Goal: Task Accomplishment & Management: Use online tool/utility

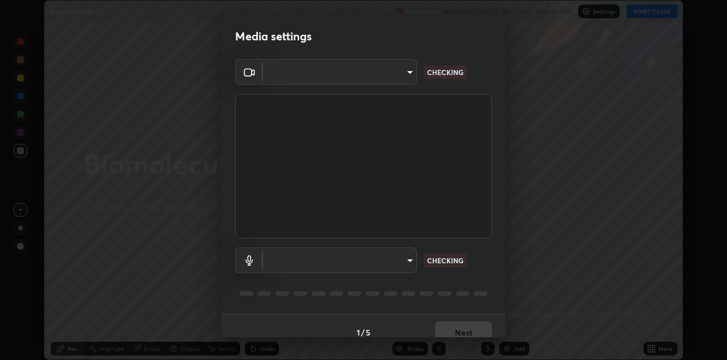
scroll to position [13, 0]
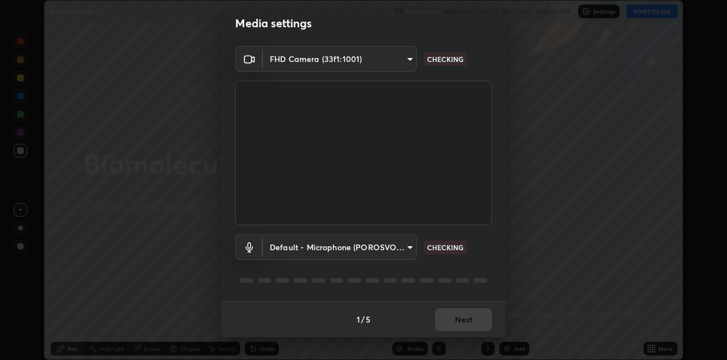
type input "440dc819fc980925616b5f394eaa9fa6086b7f53d6b22e7c60974c41b8a748ff"
type input "default"
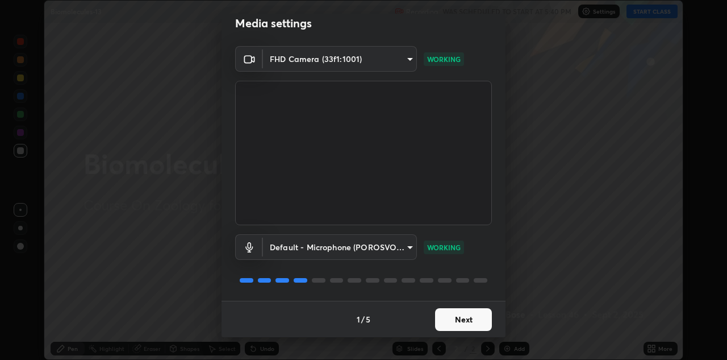
click at [468, 318] on button "Next" at bounding box center [463, 319] width 57 height 23
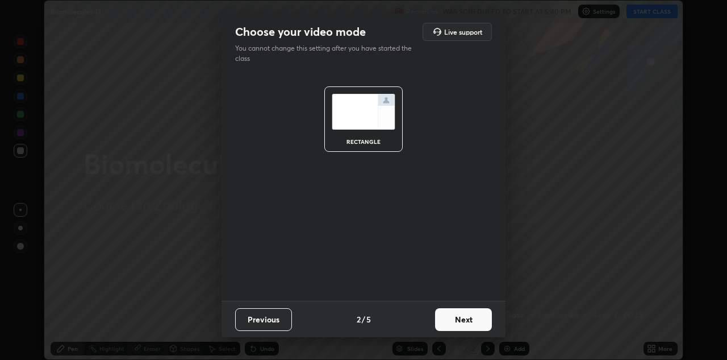
click at [461, 317] on button "Next" at bounding box center [463, 319] width 57 height 23
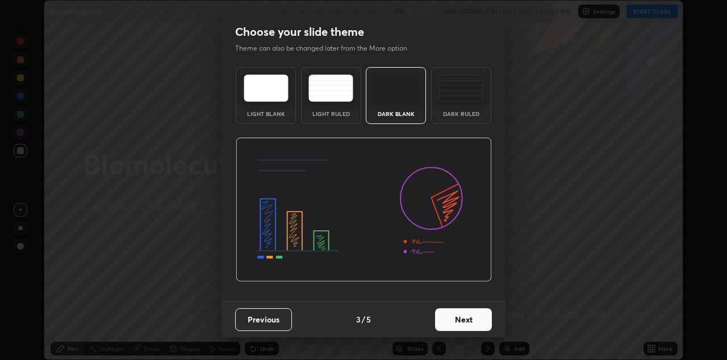
click at [456, 317] on button "Next" at bounding box center [463, 319] width 57 height 23
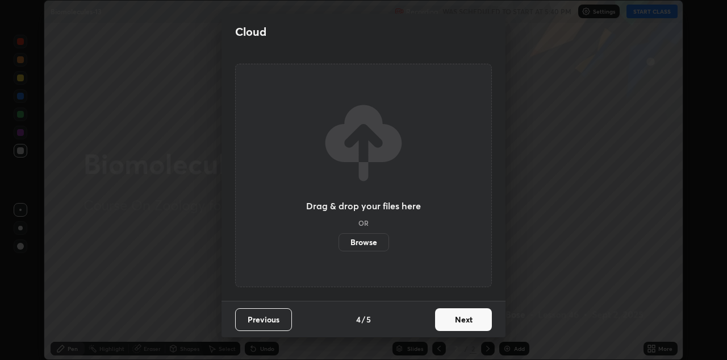
click at [452, 318] on button "Next" at bounding box center [463, 319] width 57 height 23
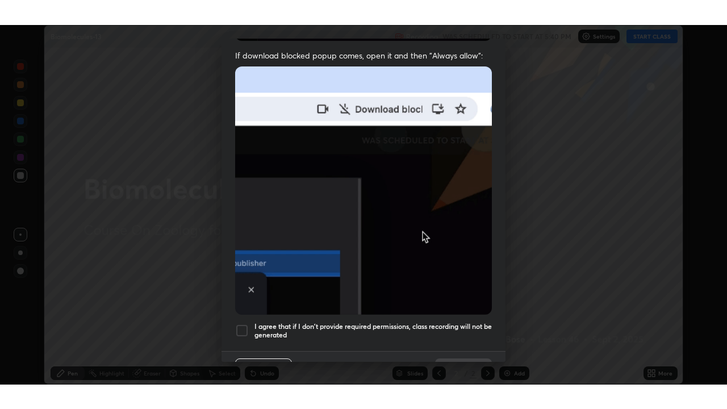
scroll to position [245, 0]
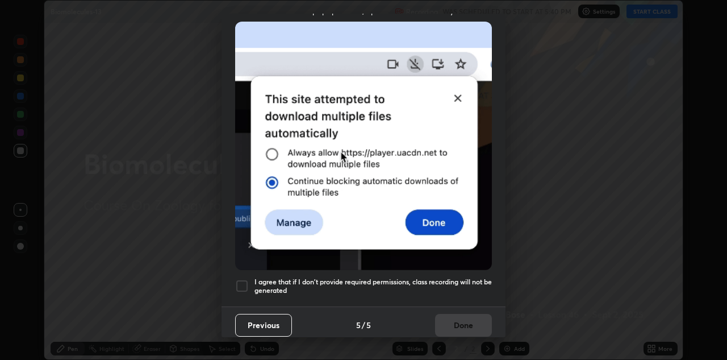
click at [447, 277] on h5 "I agree that if I don't provide required permissions, class recording will not …" at bounding box center [372, 286] width 237 height 18
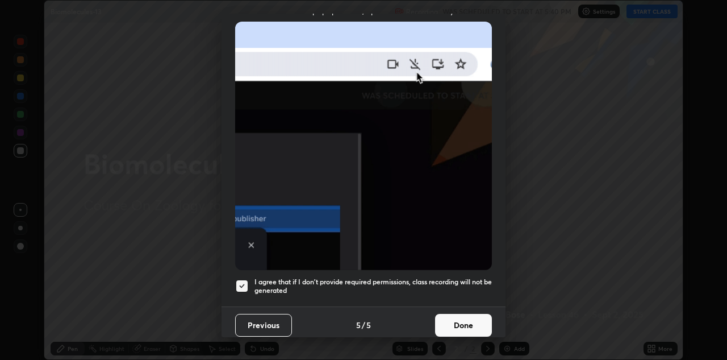
click at [451, 314] on button "Done" at bounding box center [463, 325] width 57 height 23
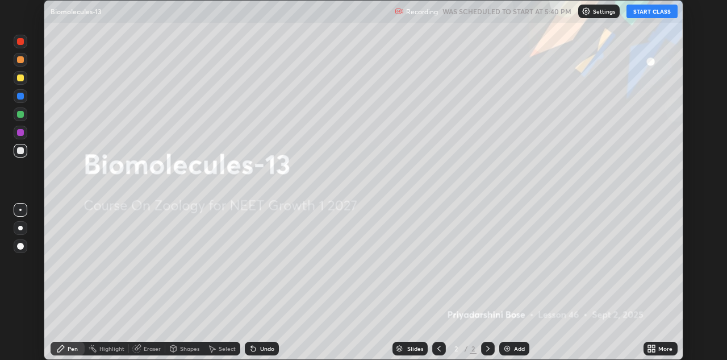
click at [645, 10] on button "START CLASS" at bounding box center [652, 12] width 51 height 14
click at [649, 346] on icon at bounding box center [649, 346] width 3 height 3
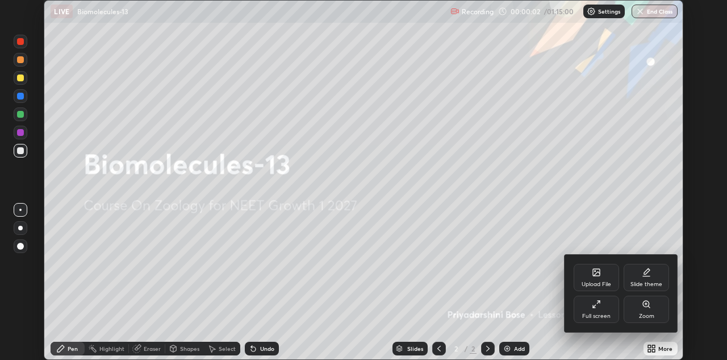
click at [595, 306] on icon at bounding box center [594, 305] width 3 height 3
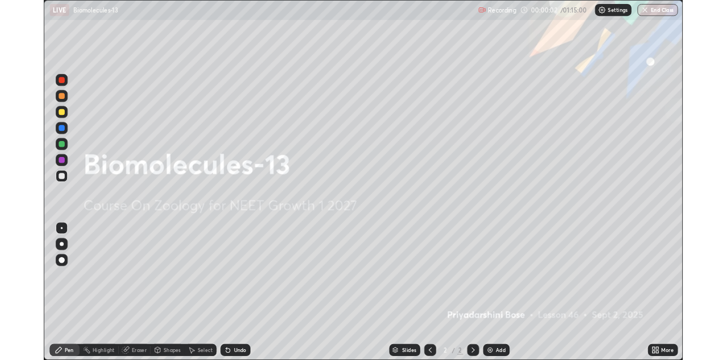
scroll to position [409, 727]
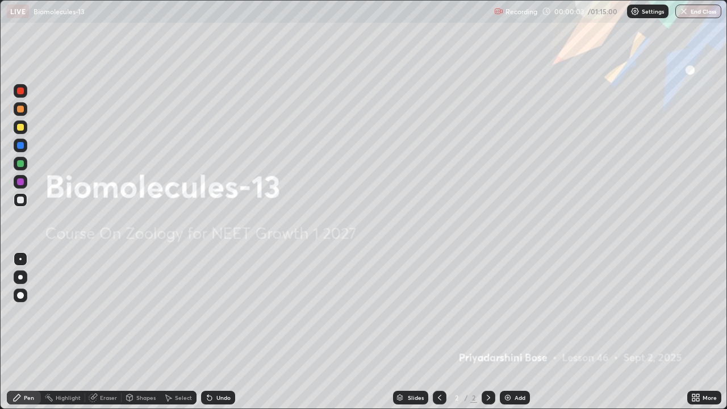
click at [504, 359] on img at bounding box center [507, 397] width 9 height 9
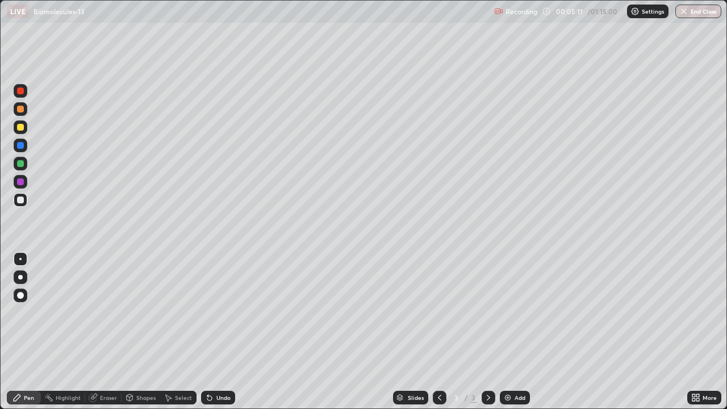
click at [22, 164] on div at bounding box center [20, 163] width 7 height 7
click at [23, 295] on div at bounding box center [20, 295] width 7 height 7
click at [23, 198] on div at bounding box center [20, 200] width 7 height 7
click at [210, 359] on div "Undo" at bounding box center [218, 398] width 34 height 14
click at [699, 10] on button "End Class" at bounding box center [698, 12] width 46 height 14
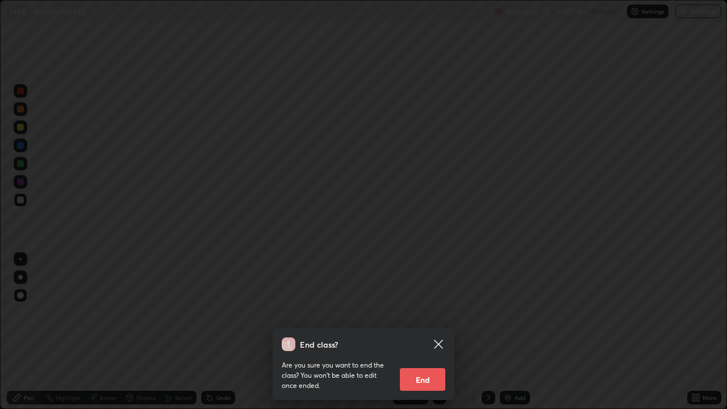
click at [425, 359] on button "End" at bounding box center [422, 379] width 45 height 23
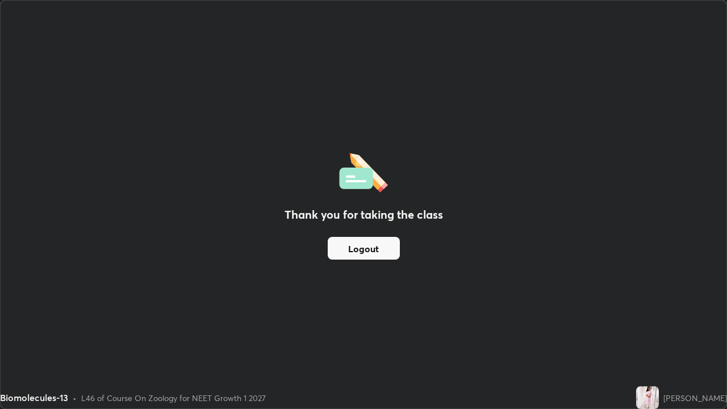
click at [389, 243] on button "Logout" at bounding box center [364, 248] width 72 height 23
click at [390, 252] on button "Logout" at bounding box center [364, 248] width 72 height 23
click at [385, 254] on button "Logout" at bounding box center [364, 248] width 72 height 23
click at [416, 359] on div "Biomolecules-13 • L46 of Course On Zoology for NEET Growth 1 2027" at bounding box center [316, 397] width 632 height 23
click at [399, 359] on div "Biomolecules-13 • L46 of Course On Zoology for NEET Growth 1 2027" at bounding box center [316, 397] width 632 height 23
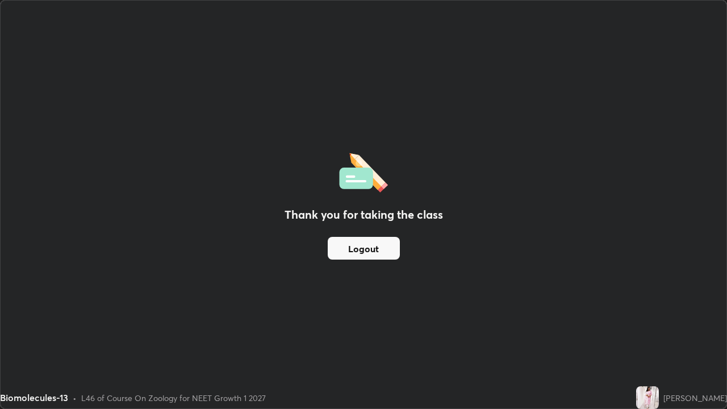
click at [414, 359] on div "Biomolecules-13 • L46 of Course On Zoology for NEET Growth 1 2027" at bounding box center [316, 397] width 632 height 23
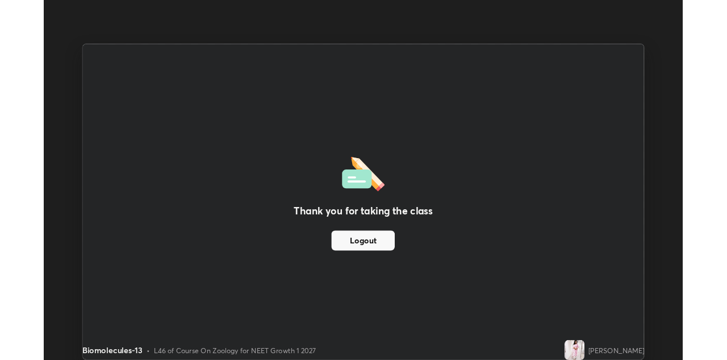
scroll to position [56443, 56075]
